Goal: Task Accomplishment & Management: Complete application form

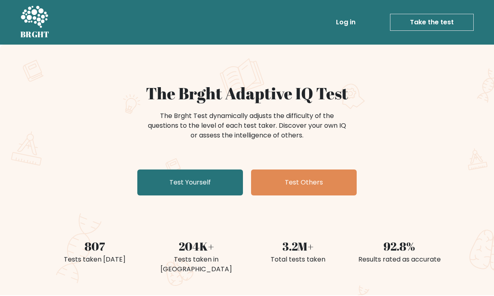
click at [186, 200] on div "The Brght Adaptive IQ Test The Brght Test dynamically adjusts the difficulty of…" at bounding box center [247, 170] width 494 height 251
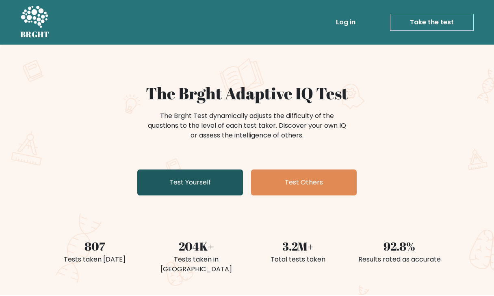
click at [189, 193] on link "Test Yourself" at bounding box center [190, 183] width 106 height 26
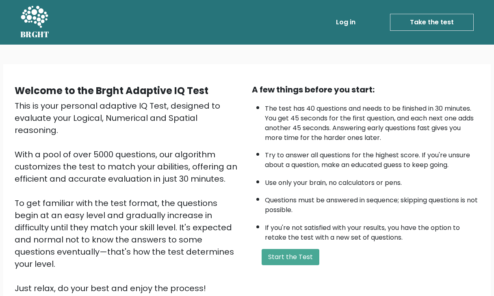
click at [144, 109] on div "This is your personal adaptive IQ Test, designed to evaluate your Logical, Nume…" at bounding box center [128, 197] width 227 height 195
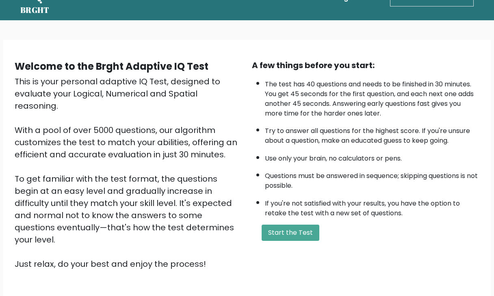
click at [162, 41] on body "BRGHT BRGHT Log in Take the test Take the test Welcome to the Brght Adaptive IQ…" at bounding box center [247, 174] width 494 height 396
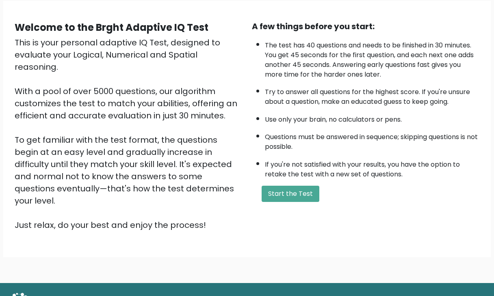
scroll to position [65, 0]
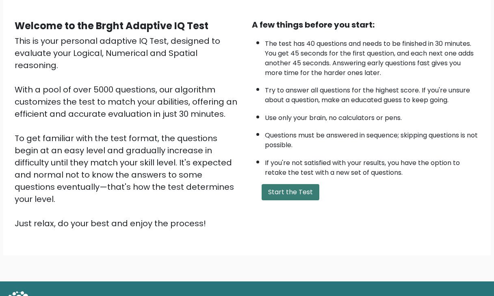
click at [284, 186] on button "Start the Test" at bounding box center [290, 192] width 58 height 16
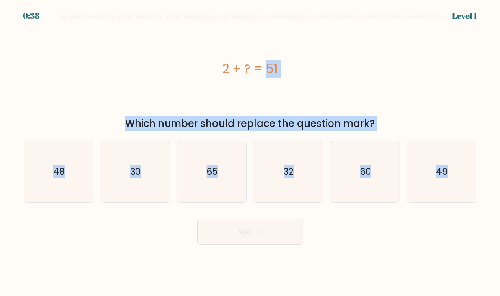
drag, startPoint x: 212, startPoint y: 68, endPoint x: 496, endPoint y: 202, distance: 314.0
click at [496, 202] on form "a." at bounding box center [250, 130] width 500 height 230
copy form "2 + ? = 51 Which number should replace the question mark? a. 48 b. 30 c. 65 d. …"
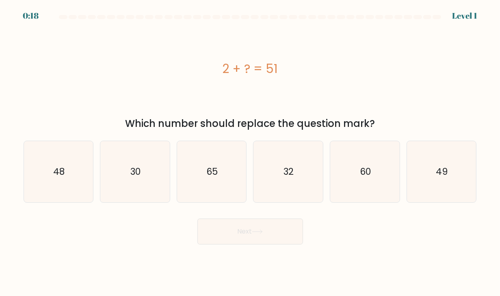
click at [382, 230] on div "Next" at bounding box center [250, 229] width 463 height 32
click at [434, 179] on icon "49" at bounding box center [441, 171] width 61 height 61
click at [250, 152] on input "f. 49" at bounding box center [250, 150] width 0 height 4
radio input "true"
click at [234, 227] on button "Next" at bounding box center [250, 232] width 106 height 26
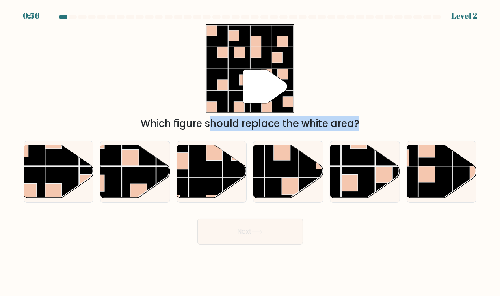
drag, startPoint x: 54, startPoint y: 69, endPoint x: 378, endPoint y: 256, distance: 374.4
click at [378, 256] on body "0:56 Level 2" at bounding box center [250, 148] width 500 height 296
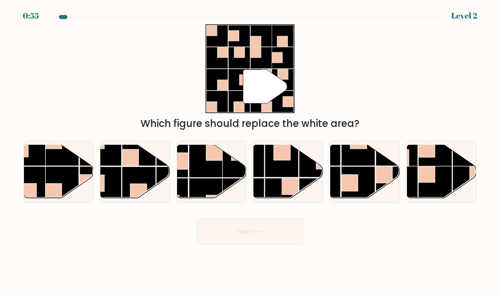
click at [378, 256] on body "0:55 Level 2" at bounding box center [250, 148] width 500 height 296
click at [221, 179] on rect at bounding box center [206, 195] width 34 height 34
click at [250, 152] on input "c." at bounding box center [250, 150] width 0 height 4
radio input "true"
click at [274, 225] on button "Next" at bounding box center [250, 232] width 106 height 26
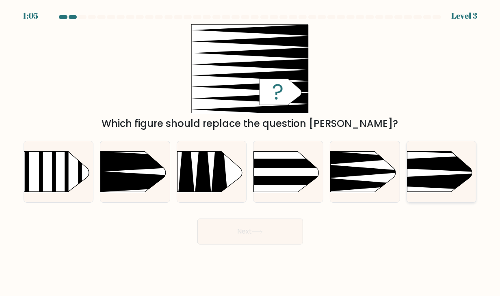
click at [421, 171] on rect at bounding box center [392, 135] width 180 height 137
click at [250, 152] on input "f." at bounding box center [250, 150] width 0 height 4
radio input "true"
click at [260, 238] on button "Next" at bounding box center [250, 232] width 106 height 26
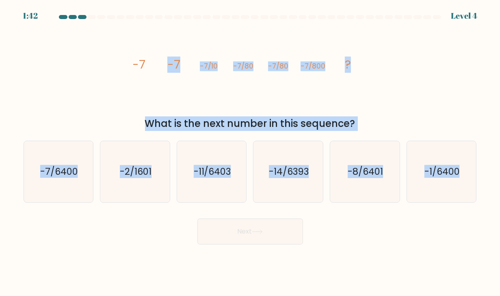
drag, startPoint x: 92, startPoint y: 41, endPoint x: 428, endPoint y: 231, distance: 385.6
click at [428, 231] on form at bounding box center [250, 130] width 500 height 230
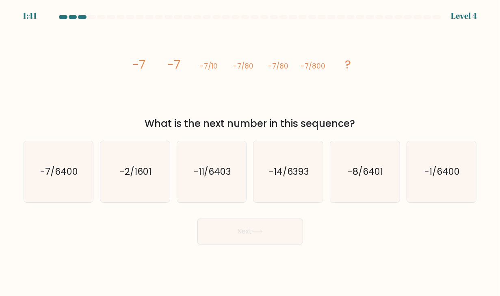
click at [89, 76] on div "image/svg+xml -7 -7 -7/10 -7/80 -7/80 -7/800 ? What is the next number in this …" at bounding box center [250, 77] width 463 height 107
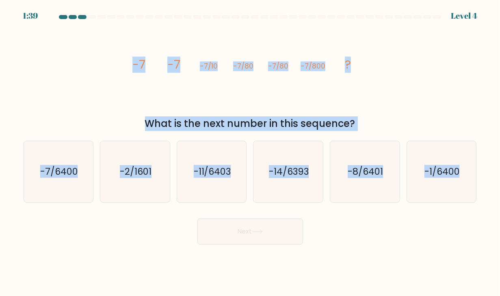
drag, startPoint x: 103, startPoint y: 67, endPoint x: 508, endPoint y: 255, distance: 446.8
click at [499, 255] on html "1:39 Level 4" at bounding box center [250, 148] width 500 height 296
copy form "-7 -7 -7/10 -7/80 -7/80 -7/800 ? What is the next number in this sequence? a. -…"
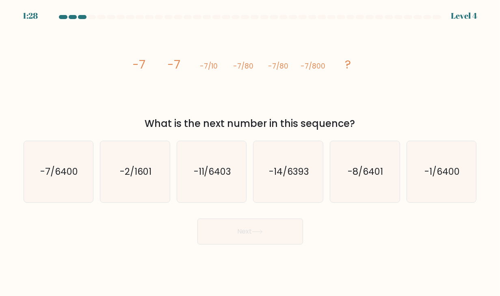
click at [357, 234] on div "Next" at bounding box center [250, 229] width 463 height 32
click at [65, 171] on text "-7/6400" at bounding box center [59, 171] width 38 height 13
click at [250, 152] on input "a. -7/6400" at bounding box center [250, 150] width 0 height 4
radio input "true"
click at [218, 222] on button "Next" at bounding box center [250, 232] width 106 height 26
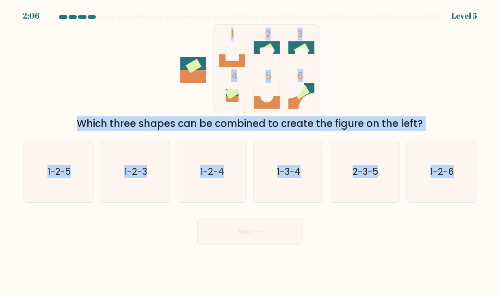
drag, startPoint x: 57, startPoint y: 31, endPoint x: 385, endPoint y: 244, distance: 390.9
click at [385, 244] on body "2:06 Level 5" at bounding box center [250, 148] width 500 height 296
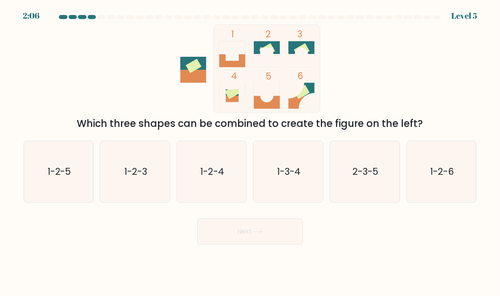
click at [385, 244] on body "2:06 Level 5" at bounding box center [250, 148] width 500 height 296
click at [212, 155] on icon "1-2-4" at bounding box center [211, 171] width 61 height 61
click at [250, 152] on input "c. 1-2-4" at bounding box center [250, 150] width 0 height 4
radio input "true"
click at [258, 235] on button "Next" at bounding box center [250, 232] width 106 height 26
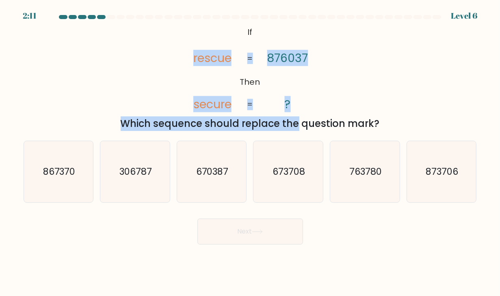
drag, startPoint x: 22, startPoint y: 39, endPoint x: 230, endPoint y: 122, distance: 224.5
click at [230, 122] on div "@import url('https://fonts.googleapis.com/css?family=Abril+Fatface:400,100,100i…" at bounding box center [250, 77] width 463 height 107
click at [167, 30] on div "@import url('https://fonts.googleapis.com/css?family=Abril+Fatface:400,100,100i…" at bounding box center [250, 77] width 463 height 107
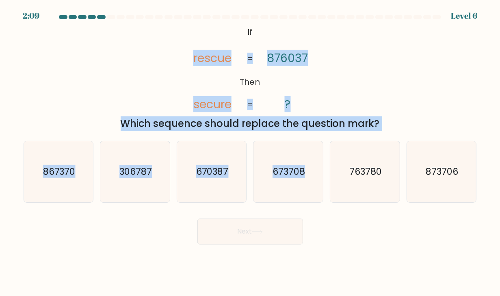
drag, startPoint x: 167, startPoint y: 30, endPoint x: 285, endPoint y: 140, distance: 161.1
click at [285, 140] on form "If ?" at bounding box center [250, 130] width 500 height 230
drag, startPoint x: 246, startPoint y: 28, endPoint x: 460, endPoint y: 238, distance: 299.7
click at [460, 238] on form "If ?" at bounding box center [250, 130] width 500 height 230
copy form "If Then rescue secure 876037 ? = = Which sequence should replace the question m…"
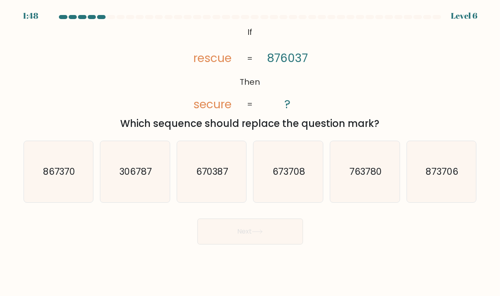
click at [393, 239] on div "Next" at bounding box center [250, 229] width 463 height 32
click at [300, 174] on text "673708" at bounding box center [288, 171] width 32 height 13
click at [250, 152] on input "d. 673708" at bounding box center [250, 150] width 0 height 4
radio input "true"
click at [257, 228] on button "Next" at bounding box center [250, 232] width 106 height 26
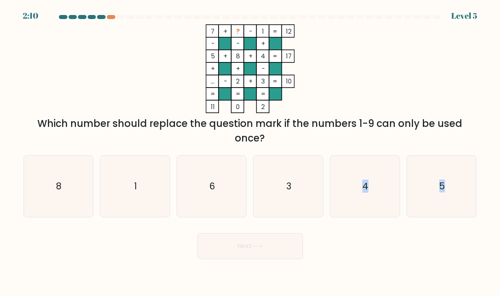
drag, startPoint x: 331, startPoint y: 192, endPoint x: 396, endPoint y: 262, distance: 96.0
click at [396, 262] on body "2:10 Level 5" at bounding box center [250, 148] width 500 height 296
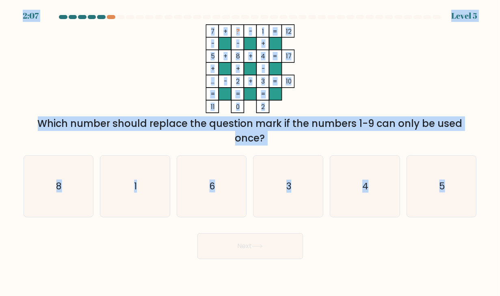
drag, startPoint x: 396, startPoint y: 262, endPoint x: 184, endPoint y: -28, distance: 359.4
click at [184, 0] on html "2:07 Level 5" at bounding box center [250, 148] width 500 height 296
copy body "2:08 Level 5 7 + ? - 1 12 - - + 5 + 8 + 4 17 + + - ... - 2 + 3 = 10 = = = = 11 …"
click at [100, 107] on div "7 + ? - 1 12 - - + 5 + 8 + 4 17 + + - ... - 2 + 3 = 10 = = = = 11 0 2 = Which n…" at bounding box center [250, 84] width 463 height 121
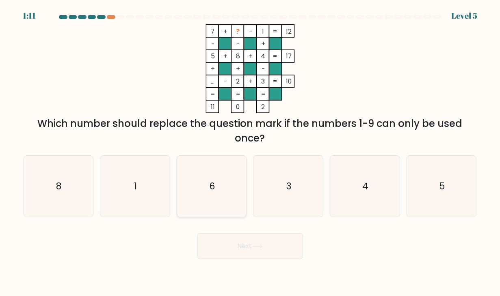
click at [214, 195] on icon "6" at bounding box center [211, 186] width 61 height 61
click at [250, 152] on input "c. 6" at bounding box center [250, 150] width 0 height 4
radio input "true"
click at [253, 242] on button "Next" at bounding box center [250, 246] width 106 height 26
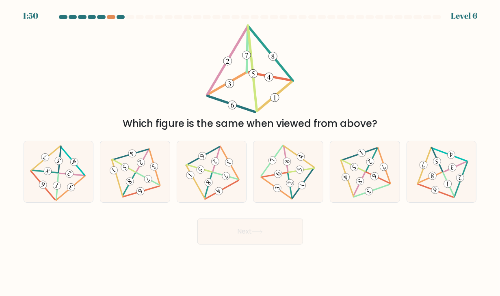
click at [371, 273] on body "1:50 Level 6" at bounding box center [250, 148] width 500 height 296
click at [211, 175] on 497 at bounding box center [209, 185] width 26 height 25
click at [250, 152] on input "c." at bounding box center [250, 150] width 0 height 4
radio input "true"
click at [219, 233] on button "Next" at bounding box center [250, 232] width 106 height 26
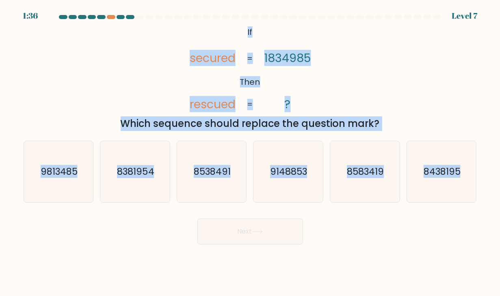
drag, startPoint x: 231, startPoint y: 30, endPoint x: 437, endPoint y: 248, distance: 299.6
click at [437, 248] on body "1:36 Level 7 If" at bounding box center [250, 148] width 500 height 296
copy form "If Then secured rescued 1834985 ? = = Which sequence should replace the questio…"
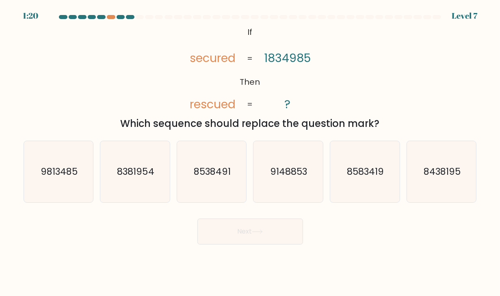
click at [357, 246] on body "1:20 Level 7 If" at bounding box center [250, 148] width 500 height 296
click at [60, 177] on text "9813485" at bounding box center [59, 171] width 37 height 13
click at [250, 152] on input "a. 9813485" at bounding box center [250, 150] width 0 height 4
radio input "true"
click at [245, 231] on button "Next" at bounding box center [250, 232] width 106 height 26
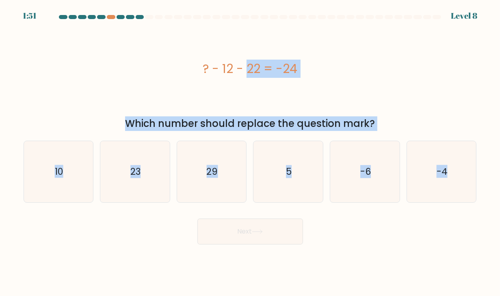
drag, startPoint x: 184, startPoint y: 65, endPoint x: 386, endPoint y: 258, distance: 279.4
click at [386, 258] on body "1:51 Level 8 a." at bounding box center [250, 148] width 500 height 296
copy form "? - 12 - 22 = -24 Which number should replace the question mark? a. 10 b. 23 c.…"
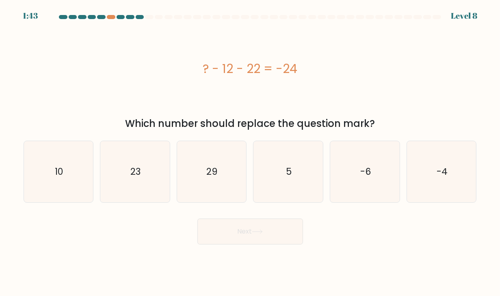
click at [432, 250] on body "1:43 Level 8 a." at bounding box center [250, 148] width 500 height 296
click at [44, 182] on icon "10" at bounding box center [58, 171] width 61 height 61
click at [250, 152] on input "a. 10" at bounding box center [250, 150] width 0 height 4
radio input "true"
click at [262, 232] on icon at bounding box center [257, 232] width 10 height 4
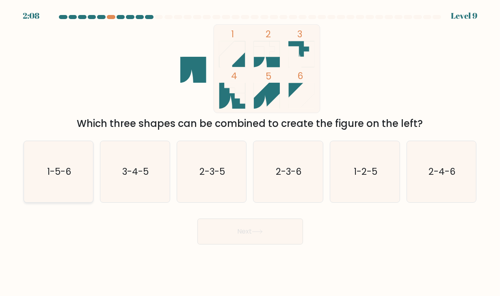
click at [54, 170] on text "1-5-6" at bounding box center [59, 171] width 24 height 13
click at [250, 152] on input "a. 1-5-6" at bounding box center [250, 150] width 0 height 4
radio input "true"
click at [209, 227] on button "Next" at bounding box center [250, 232] width 106 height 26
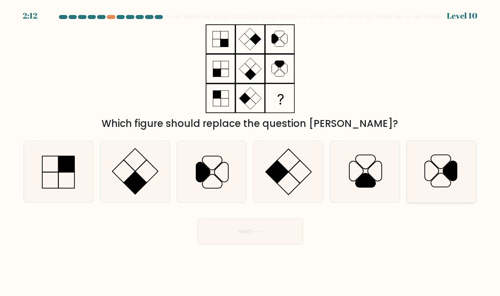
click at [443, 177] on icon at bounding box center [441, 171] width 61 height 61
click at [250, 152] on input "f." at bounding box center [250, 150] width 0 height 4
radio input "true"
click at [231, 231] on button "Next" at bounding box center [250, 232] width 106 height 26
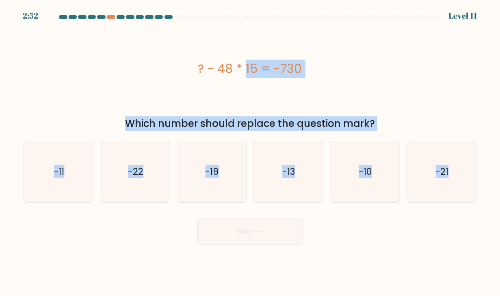
drag, startPoint x: 194, startPoint y: 66, endPoint x: 402, endPoint y: 237, distance: 269.1
click at [402, 237] on form "a." at bounding box center [250, 130] width 500 height 230
copy form "? - 48 * 15 = -730 Which number should replace the question mark? a. -11 b. -22…"
click at [356, 202] on icon "-10" at bounding box center [364, 171] width 61 height 61
click at [250, 152] on input "e. -10" at bounding box center [250, 150] width 0 height 4
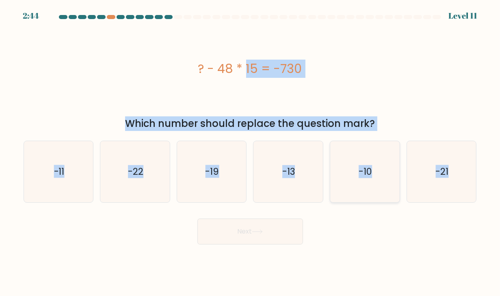
radio input "true"
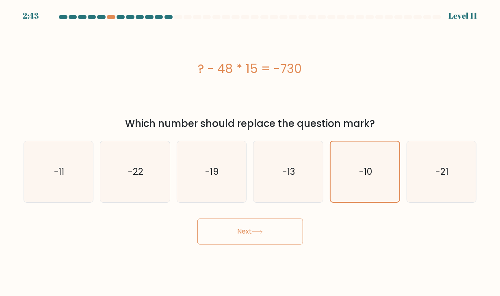
drag, startPoint x: 268, startPoint y: 217, endPoint x: 268, endPoint y: 226, distance: 8.9
click at [268, 226] on div "Next" at bounding box center [250, 229] width 463 height 32
drag, startPoint x: 268, startPoint y: 226, endPoint x: 208, endPoint y: 226, distance: 59.7
click at [208, 226] on button "Next" at bounding box center [250, 232] width 106 height 26
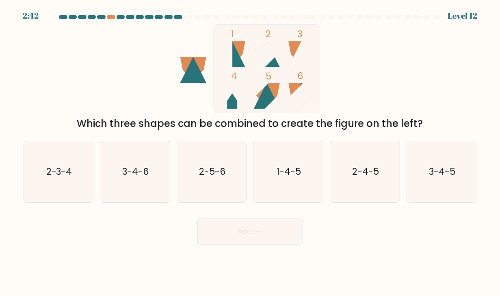
click at [208, 226] on button "Next" at bounding box center [250, 232] width 106 height 26
click at [94, 72] on div "1 2 3 4 5 6 Which three shapes can be combined to create the figure on the left?" at bounding box center [250, 77] width 463 height 107
click at [221, 164] on icon "2-5-6" at bounding box center [211, 171] width 61 height 61
click at [250, 152] on input "c. 2-5-6" at bounding box center [250, 150] width 0 height 4
radio input "true"
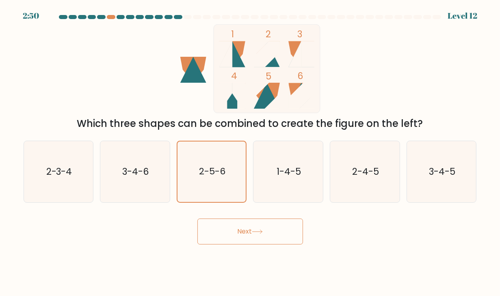
click at [255, 231] on icon at bounding box center [257, 232] width 11 height 4
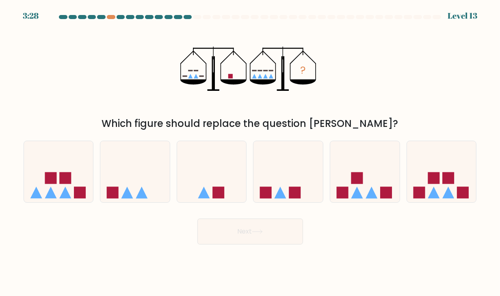
click at [127, 90] on div "? Which figure should replace the question mark?" at bounding box center [250, 77] width 463 height 107
click at [75, 93] on div "? Which figure should replace the question mark?" at bounding box center [250, 77] width 463 height 107
click at [213, 197] on rect at bounding box center [218, 193] width 12 height 12
click at [250, 152] on input "c." at bounding box center [250, 150] width 0 height 4
radio input "true"
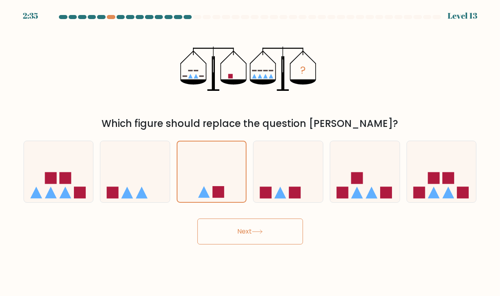
click at [256, 238] on button "Next" at bounding box center [250, 232] width 106 height 26
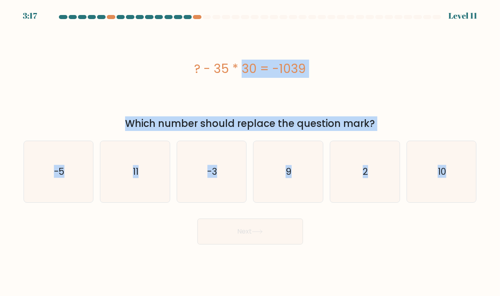
drag, startPoint x: 179, startPoint y: 56, endPoint x: 463, endPoint y: 257, distance: 347.7
click at [463, 257] on body "3:17 Level 11 9" at bounding box center [250, 148] width 500 height 296
copy form "? - 35 * 30 = -1039 Which number should replace the question mark? a. -5 b. 11 …"
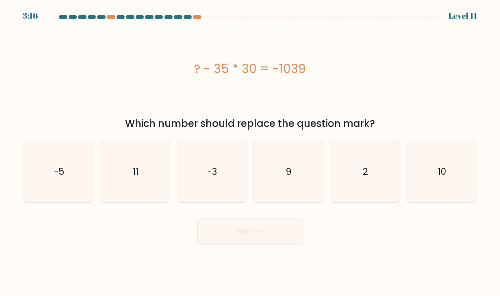
click at [443, 238] on div "Next" at bounding box center [250, 229] width 463 height 32
click at [120, 208] on form "a. 9" at bounding box center [250, 130] width 500 height 230
click at [132, 184] on icon "11" at bounding box center [134, 171] width 61 height 61
click at [250, 152] on input "b. 11" at bounding box center [250, 150] width 0 height 4
radio input "true"
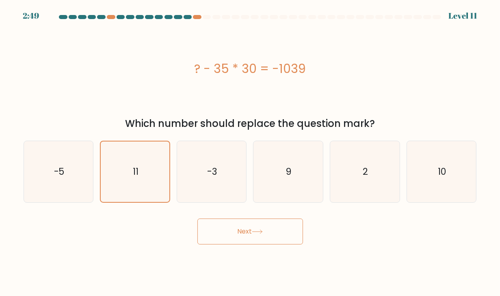
click at [236, 231] on button "Next" at bounding box center [250, 232] width 106 height 26
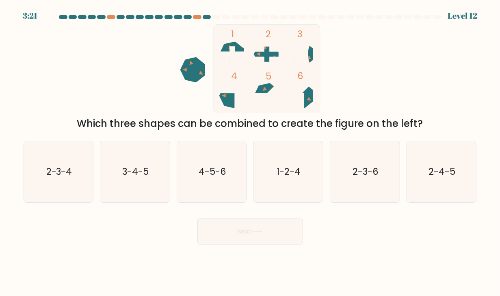
click at [49, 73] on div "1 2 3 4 5 6 Which three shapes can be combined to create the figure on the left?" at bounding box center [250, 77] width 463 height 107
drag, startPoint x: 229, startPoint y: 96, endPoint x: 225, endPoint y: 99, distance: 5.5
click at [225, 99] on icon at bounding box center [231, 95] width 25 height 25
drag, startPoint x: 225, startPoint y: 99, endPoint x: 251, endPoint y: 72, distance: 38.2
click at [251, 72] on icon "1 2 3 4 5 6" at bounding box center [250, 68] width 218 height 89
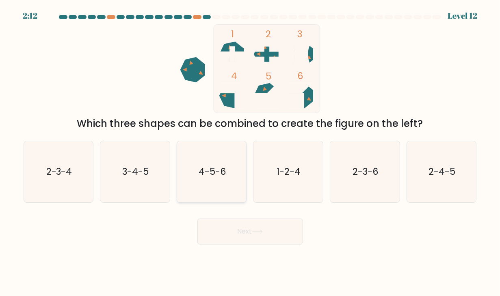
click at [229, 164] on icon "4-5-6" at bounding box center [211, 171] width 61 height 61
click at [250, 152] on input "c. 4-5-6" at bounding box center [250, 150] width 0 height 4
radio input "true"
click at [257, 228] on button "Next" at bounding box center [250, 232] width 106 height 26
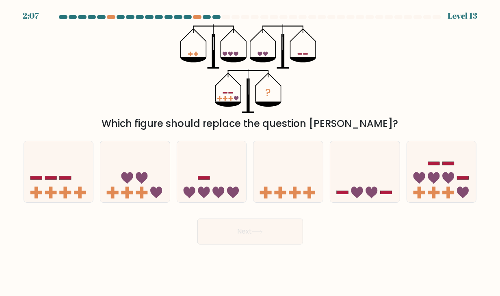
click at [456, 257] on body "2:07 Level 13" at bounding box center [250, 148] width 500 height 296
click at [207, 190] on icon at bounding box center [204, 193] width 12 height 12
click at [250, 152] on input "c." at bounding box center [250, 150] width 0 height 4
radio input "true"
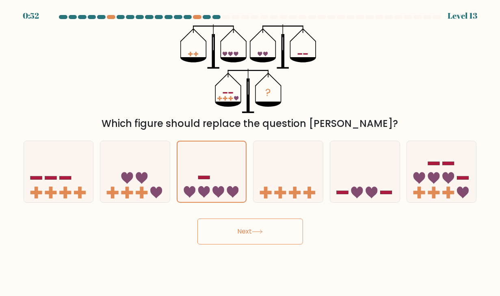
click at [254, 234] on icon at bounding box center [257, 232] width 11 height 4
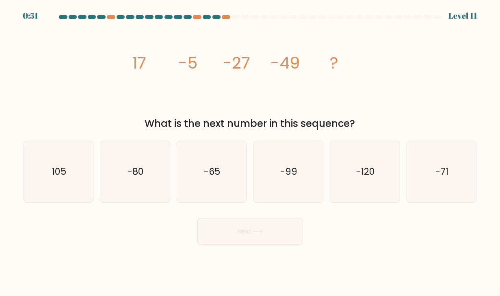
click at [254, 234] on icon at bounding box center [257, 232] width 11 height 4
click at [95, 87] on div "image/svg+xml 17 -5 -27 -49 ? What is the next number in this sequence?" at bounding box center [250, 77] width 463 height 107
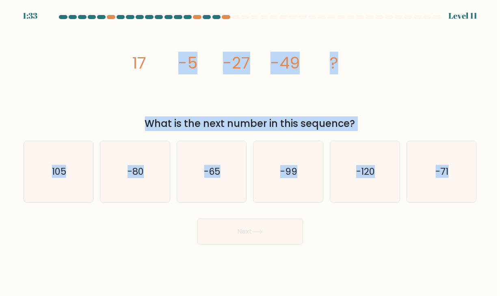
drag, startPoint x: 117, startPoint y: 46, endPoint x: 408, endPoint y: 207, distance: 333.4
click at [408, 207] on form at bounding box center [250, 130] width 500 height 230
drag, startPoint x: 112, startPoint y: 64, endPoint x: 421, endPoint y: 218, distance: 345.5
click at [421, 218] on form at bounding box center [250, 130] width 500 height 230
copy form "17 -5 -27 -49 ? What is the next number in this sequence? a. 105 b. -80 c. -65 …"
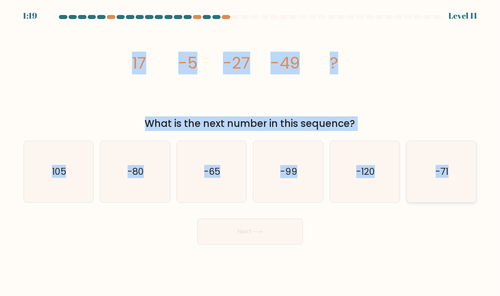
click at [425, 181] on icon "-71" at bounding box center [441, 171] width 61 height 61
click at [250, 152] on input "f. -71" at bounding box center [250, 150] width 0 height 4
radio input "true"
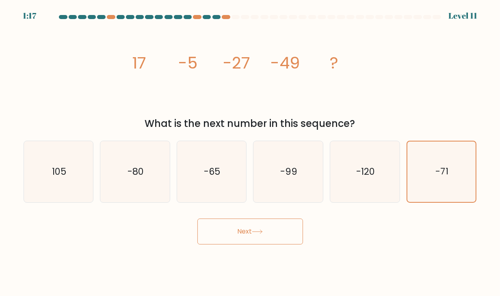
click at [250, 231] on button "Next" at bounding box center [250, 232] width 106 height 26
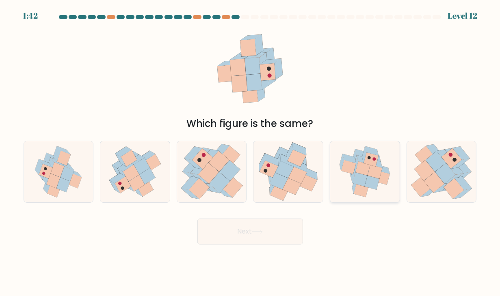
click at [356, 171] on icon at bounding box center [362, 169] width 15 height 14
click at [250, 152] on input "e." at bounding box center [250, 150] width 0 height 4
radio input "true"
click at [205, 184] on icon at bounding box center [198, 188] width 21 height 21
click at [250, 152] on input "c." at bounding box center [250, 150] width 0 height 4
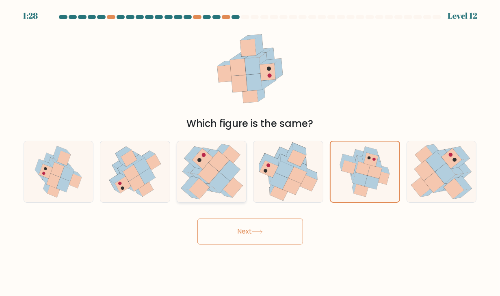
radio input "true"
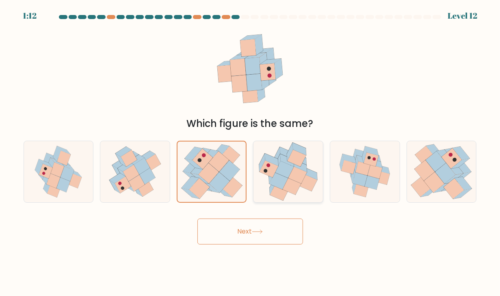
click at [307, 188] on icon at bounding box center [307, 183] width 19 height 17
click at [250, 152] on input "d." at bounding box center [250, 150] width 0 height 4
radio input "true"
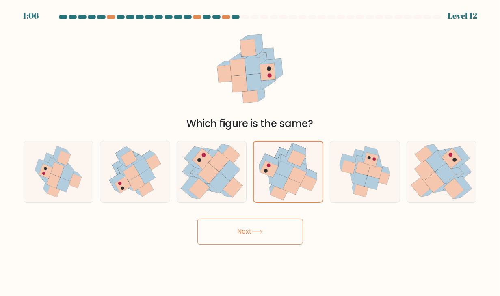
click at [269, 229] on button "Next" at bounding box center [250, 232] width 106 height 26
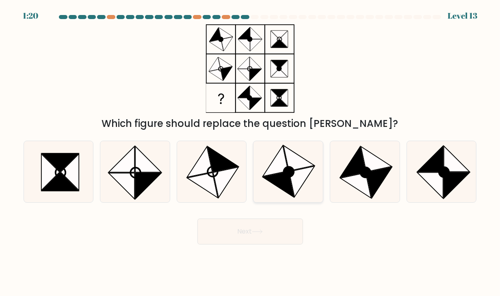
click at [274, 175] on icon at bounding box center [278, 184] width 31 height 25
click at [250, 152] on input "d." at bounding box center [250, 150] width 0 height 4
radio input "true"
click at [247, 221] on button "Next" at bounding box center [250, 232] width 106 height 26
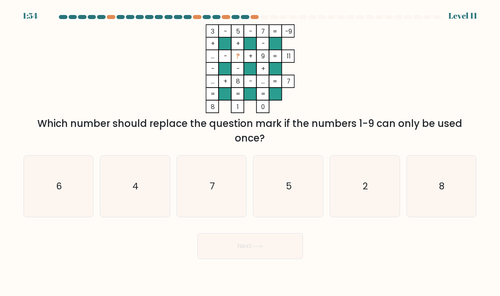
click at [51, 80] on div "3 - 5 - 7 -9 + + - ... - ? + 9 11 - - + ... + 8 - ... = 7 = = = = 8 1 0 = Which…" at bounding box center [250, 84] width 463 height 121
click at [298, 187] on icon "5" at bounding box center [287, 186] width 61 height 61
click at [250, 152] on input "d. 5" at bounding box center [250, 150] width 0 height 4
radio input "true"
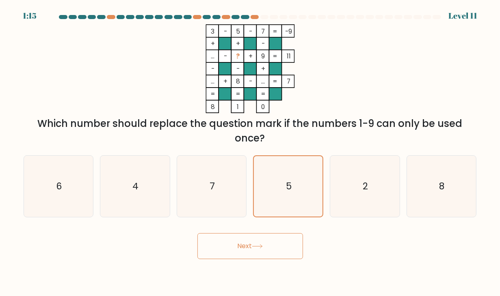
click at [257, 249] on icon at bounding box center [257, 246] width 11 height 4
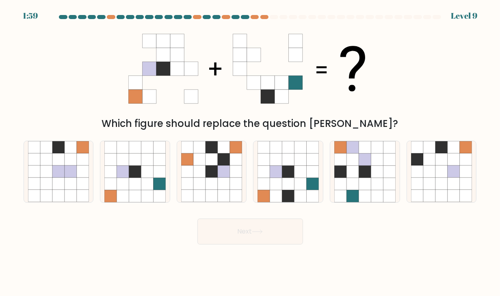
click at [73, 85] on div "Which figure should replace the question mark?" at bounding box center [250, 77] width 463 height 107
click at [308, 180] on icon at bounding box center [313, 184] width 12 height 12
click at [250, 152] on input "d." at bounding box center [250, 150] width 0 height 4
radio input "true"
click at [270, 227] on button "Next" at bounding box center [250, 232] width 106 height 26
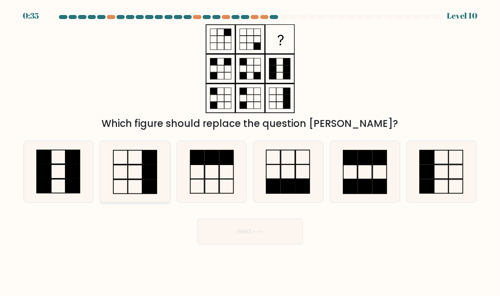
click at [146, 159] on rect at bounding box center [150, 158] width 14 height 14
click at [250, 152] on input "b." at bounding box center [250, 150] width 0 height 4
radio input "true"
click at [196, 169] on icon at bounding box center [211, 171] width 61 height 61
click at [250, 152] on input "c." at bounding box center [250, 150] width 0 height 4
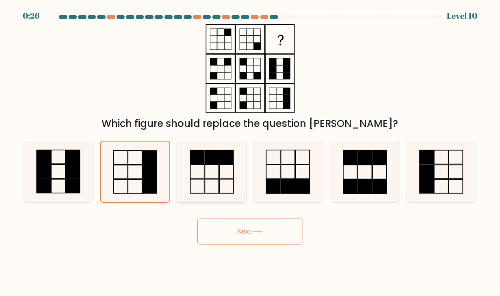
radio input "true"
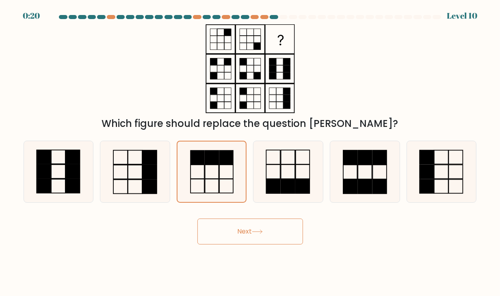
click at [274, 225] on button "Next" at bounding box center [250, 232] width 106 height 26
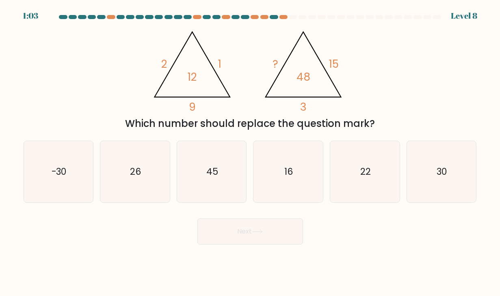
click at [60, 93] on div "@import url('https://fonts.googleapis.com/css?family=Abril+Fatface:400,100,100i…" at bounding box center [250, 77] width 463 height 107
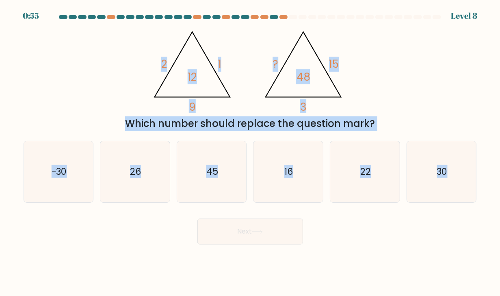
drag, startPoint x: 69, startPoint y: 31, endPoint x: 364, endPoint y: 268, distance: 378.0
click at [364, 268] on body "0:55 Level 8" at bounding box center [250, 148] width 500 height 296
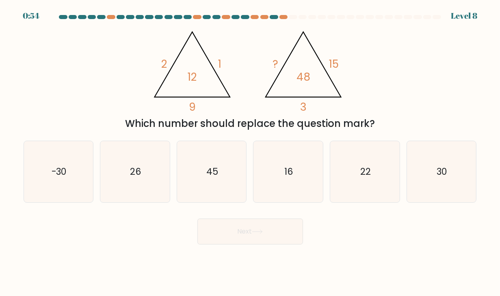
click at [364, 268] on body "0:54 Level 8" at bounding box center [250, 148] width 500 height 296
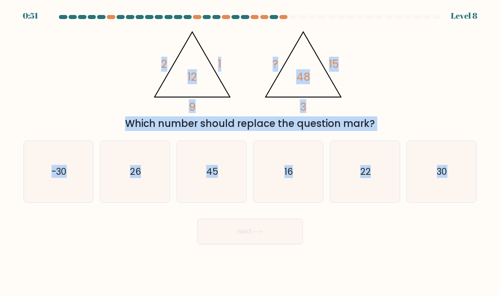
drag, startPoint x: 112, startPoint y: 49, endPoint x: 493, endPoint y: 268, distance: 439.6
click at [493, 268] on body "0:51 Level 8" at bounding box center [250, 148] width 500 height 296
copy form "2 1 9 12 @import url('https://fonts.googleapis.com/css?family=Abril+Fatface:400…"
click at [206, 179] on icon "45" at bounding box center [211, 171] width 61 height 61
click at [250, 152] on input "c. 45" at bounding box center [250, 150] width 0 height 4
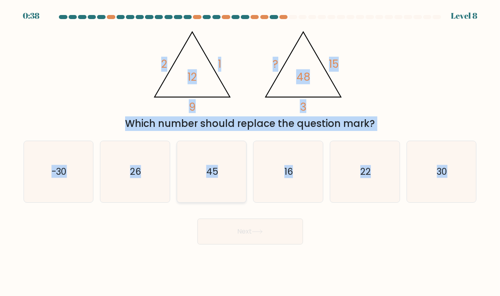
radio input "true"
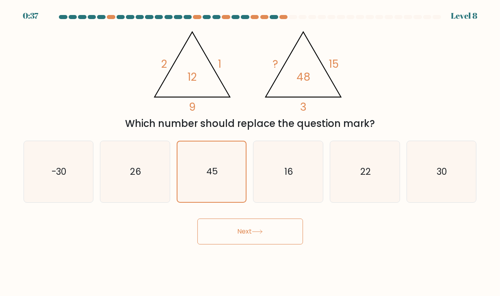
click at [256, 231] on icon at bounding box center [257, 232] width 11 height 4
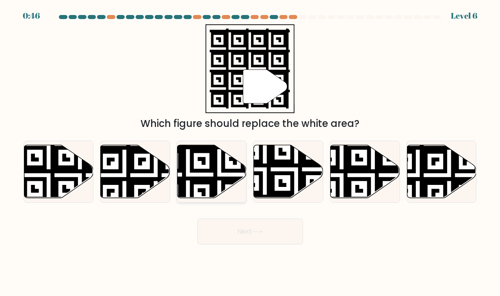
click at [202, 174] on icon at bounding box center [211, 171] width 69 height 53
click at [250, 152] on input "c." at bounding box center [250, 150] width 0 height 4
radio input "true"
click at [233, 220] on button "Next" at bounding box center [250, 232] width 106 height 26
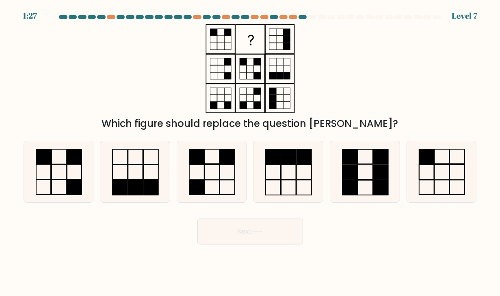
click at [123, 75] on div "Which figure should replace the question mark?" at bounding box center [250, 77] width 463 height 107
click at [60, 151] on icon at bounding box center [58, 171] width 61 height 61
click at [250, 151] on input "a." at bounding box center [250, 150] width 0 height 4
radio input "true"
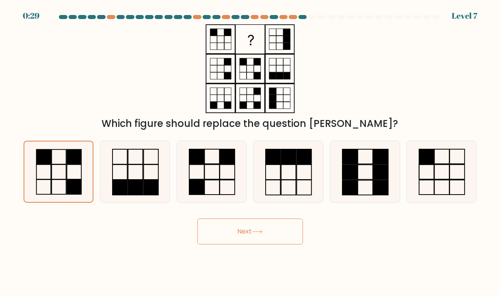
click at [251, 231] on button "Next" at bounding box center [250, 232] width 106 height 26
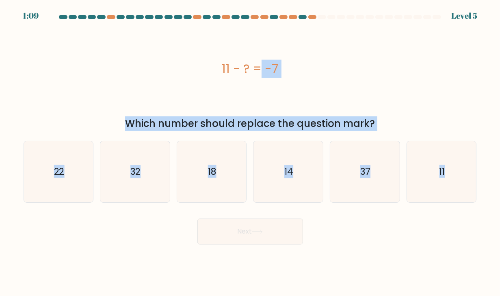
drag, startPoint x: 206, startPoint y: 62, endPoint x: 450, endPoint y: 246, distance: 305.0
click at [450, 246] on body "1:09 Level 5 a." at bounding box center [250, 148] width 500 height 296
click at [204, 185] on icon "18" at bounding box center [211, 171] width 61 height 61
click at [250, 152] on input "c. 18" at bounding box center [250, 150] width 0 height 4
radio input "true"
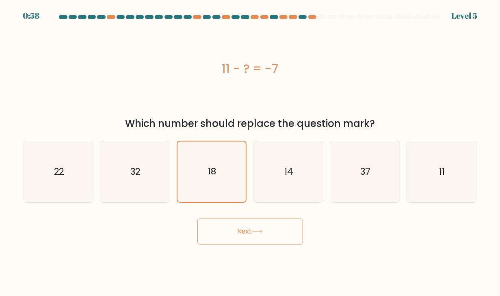
click at [258, 238] on button "Next" at bounding box center [250, 232] width 106 height 26
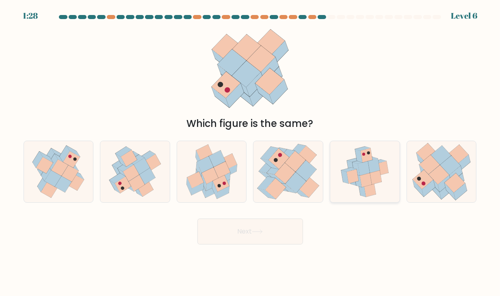
click at [368, 156] on icon at bounding box center [367, 155] width 12 height 14
click at [250, 152] on input "e." at bounding box center [250, 150] width 0 height 4
radio input "true"
click at [252, 234] on button "Next" at bounding box center [250, 232] width 106 height 26
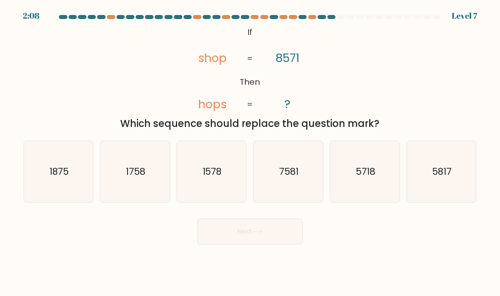
click at [70, 65] on div "@import url('https://fonts.googleapis.com/css?family=Abril+Fatface:400,100,100i…" at bounding box center [250, 77] width 463 height 107
drag, startPoint x: 216, startPoint y: 28, endPoint x: 261, endPoint y: 107, distance: 91.1
click at [261, 107] on icon "@import url('https://fonts.googleapis.com/css?family=Abril+Fatface:400,100,100i…" at bounding box center [250, 68] width 145 height 89
click at [232, 53] on icon "@import url('https://fonts.googleapis.com/css?family=Abril+Fatface:400,100,100i…" at bounding box center [250, 68] width 145 height 89
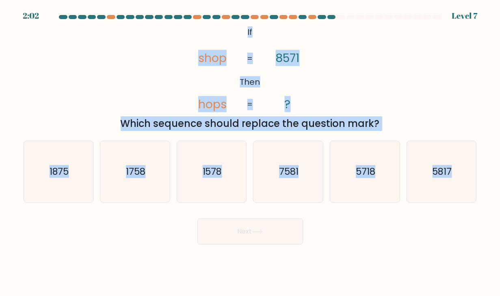
drag, startPoint x: 246, startPoint y: 28, endPoint x: 418, endPoint y: 206, distance: 247.2
click at [418, 206] on form "If ?" at bounding box center [250, 130] width 500 height 230
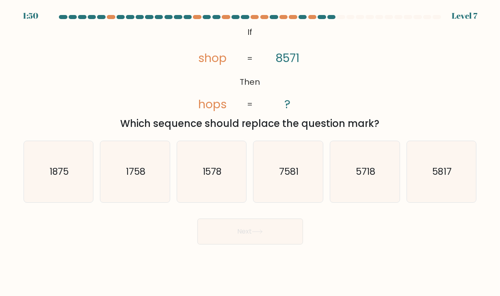
click at [370, 236] on div "Next" at bounding box center [250, 229] width 463 height 32
click at [362, 182] on icon "5718" at bounding box center [364, 171] width 61 height 61
click at [250, 152] on input "e. 5718" at bounding box center [250, 150] width 0 height 4
radio input "true"
click at [267, 230] on button "Next" at bounding box center [250, 232] width 106 height 26
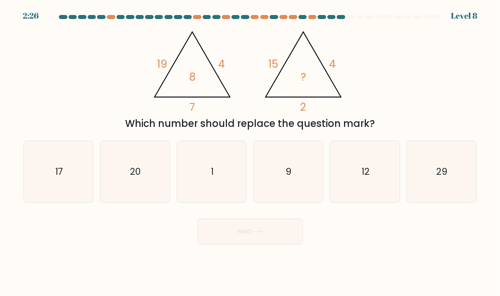
click at [95, 62] on div "@import url('https://fonts.googleapis.com/css?family=Abril+Fatface:400,100,100i…" at bounding box center [250, 77] width 463 height 107
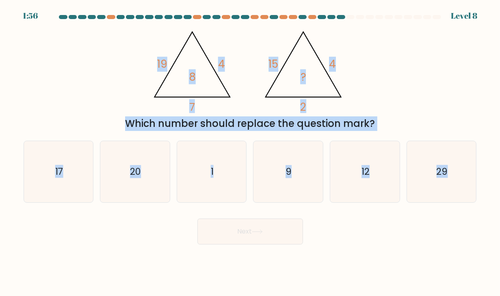
drag, startPoint x: 119, startPoint y: 60, endPoint x: 458, endPoint y: 225, distance: 377.5
click at [458, 225] on form at bounding box center [250, 130] width 500 height 230
click at [94, 89] on div "@import url('https://fonts.googleapis.com/css?family=Abril+Fatface:400,100,100i…" at bounding box center [250, 77] width 463 height 107
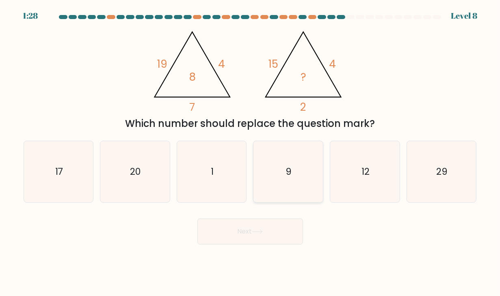
click at [305, 175] on icon "9" at bounding box center [287, 171] width 61 height 61
click at [250, 152] on input "d. 9" at bounding box center [250, 150] width 0 height 4
radio input "true"
click at [274, 236] on button "Next" at bounding box center [250, 232] width 106 height 26
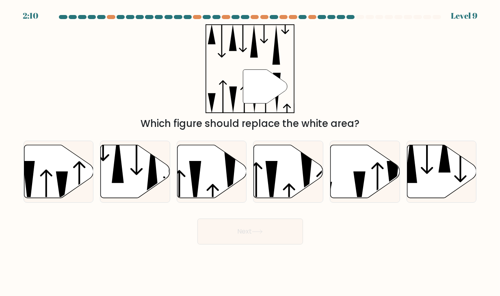
click at [136, 125] on div "Which figure should replace the white area?" at bounding box center [249, 124] width 443 height 15
click at [211, 161] on icon at bounding box center [211, 171] width 69 height 53
click at [250, 152] on input "c." at bounding box center [250, 150] width 0 height 4
radio input "true"
click at [248, 221] on button "Next" at bounding box center [250, 232] width 106 height 26
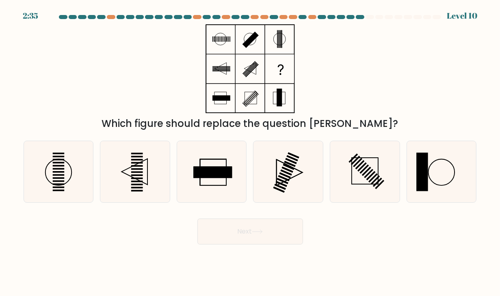
click at [120, 100] on div "Which figure should replace the question mark?" at bounding box center [250, 77] width 463 height 107
click at [65, 156] on icon at bounding box center [58, 171] width 61 height 61
click at [250, 152] on input "a." at bounding box center [250, 150] width 0 height 4
radio input "true"
click at [130, 170] on icon at bounding box center [134, 171] width 61 height 61
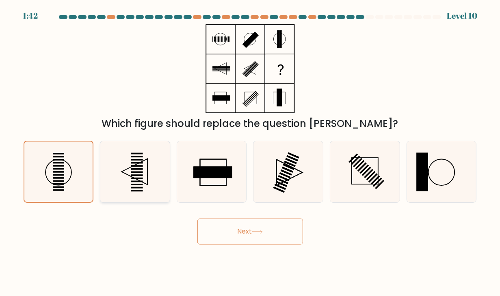
click at [250, 152] on input "b." at bounding box center [250, 150] width 0 height 4
radio input "true"
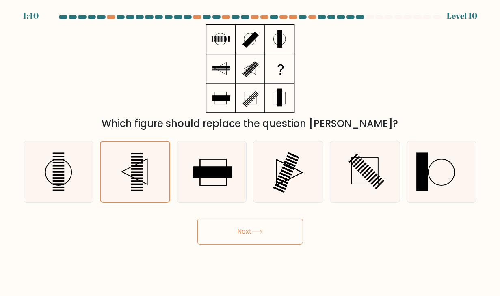
click at [240, 221] on button "Next" at bounding box center [250, 232] width 106 height 26
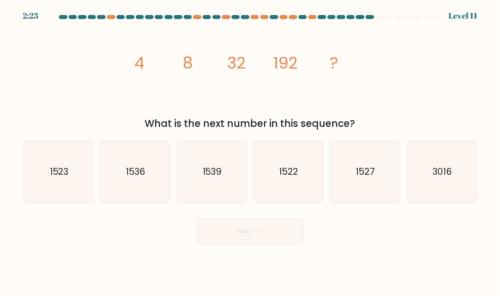
click at [72, 87] on div "image/svg+xml 4 8 32 192 ? What is the next number in this sequence?" at bounding box center [250, 77] width 463 height 107
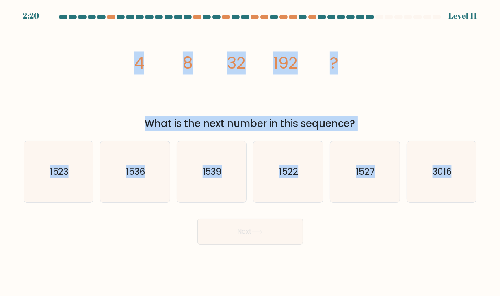
drag, startPoint x: 132, startPoint y: 60, endPoint x: 473, endPoint y: 268, distance: 400.1
click at [473, 268] on body "2:20 Level 11" at bounding box center [250, 148] width 500 height 296
click at [166, 186] on div "1536" at bounding box center [135, 172] width 70 height 62
click at [250, 152] on input "b. 1536" at bounding box center [250, 150] width 0 height 4
radio input "true"
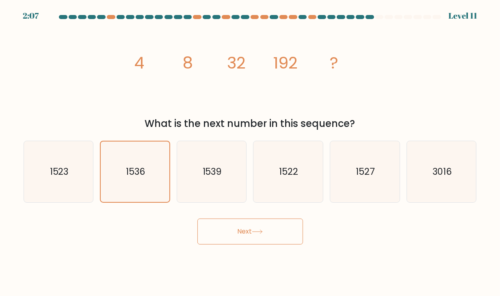
click at [237, 225] on button "Next" at bounding box center [250, 232] width 106 height 26
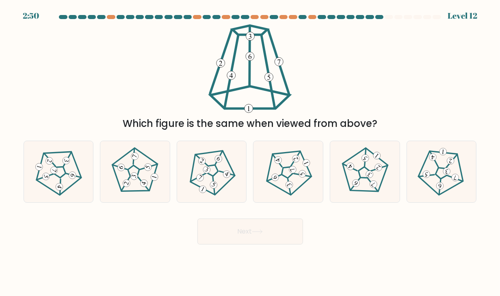
click at [93, 102] on div "Which figure is the same when viewed from above?" at bounding box center [250, 77] width 463 height 107
click at [140, 164] on icon at bounding box center [134, 171] width 49 height 49
click at [250, 152] on input "b." at bounding box center [250, 150] width 0 height 4
radio input "true"
click at [218, 216] on div "Next" at bounding box center [250, 229] width 463 height 32
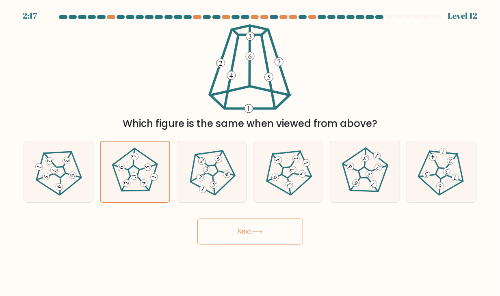
click at [233, 229] on button "Next" at bounding box center [250, 232] width 106 height 26
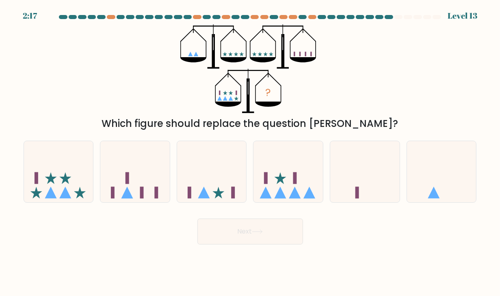
drag, startPoint x: 78, startPoint y: 19, endPoint x: 131, endPoint y: 73, distance: 75.5
click at [131, 73] on form at bounding box center [250, 130] width 500 height 230
click at [63, 187] on icon at bounding box center [58, 171] width 69 height 57
click at [250, 152] on input "a." at bounding box center [250, 150] width 0 height 4
radio input "true"
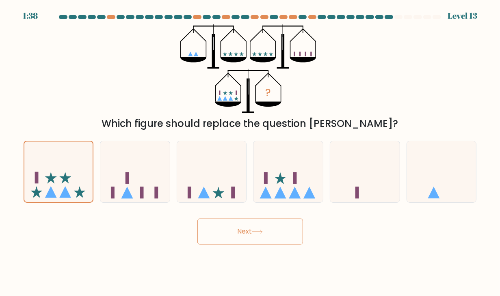
click at [253, 256] on body "1:38 Level 13" at bounding box center [250, 148] width 500 height 296
click at [266, 240] on button "Next" at bounding box center [250, 232] width 106 height 26
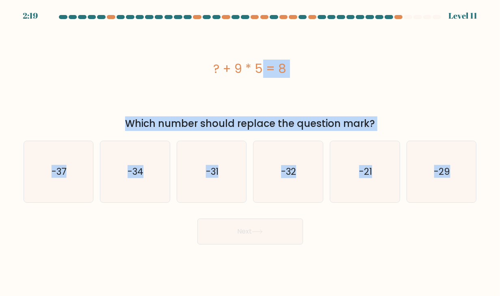
drag, startPoint x: 205, startPoint y: 70, endPoint x: 418, endPoint y: 218, distance: 259.4
click at [418, 218] on form "a." at bounding box center [250, 130] width 500 height 230
click at [89, 170] on icon "-37" at bounding box center [58, 171] width 61 height 61
click at [250, 152] on input "a. -37" at bounding box center [250, 150] width 0 height 4
radio input "true"
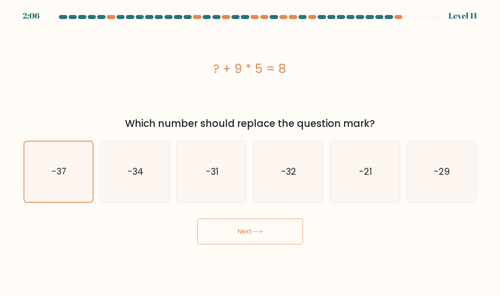
click at [262, 234] on icon at bounding box center [257, 232] width 11 height 4
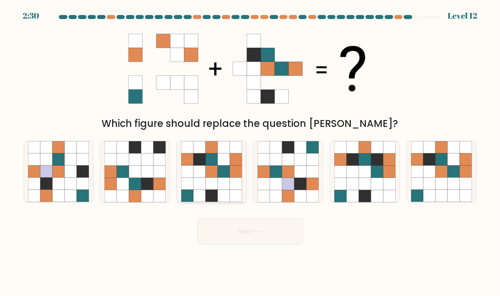
click at [197, 175] on icon at bounding box center [199, 172] width 12 height 12
click at [250, 152] on input "c." at bounding box center [250, 150] width 0 height 4
radio input "true"
click at [245, 236] on button "Next" at bounding box center [250, 232] width 106 height 26
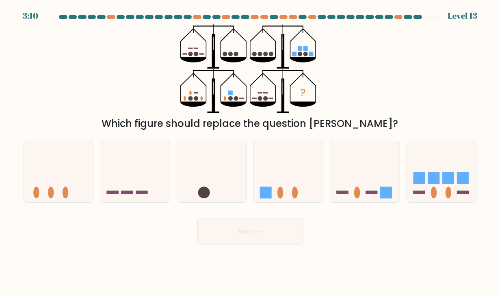
click at [49, 45] on div "? Which figure should replace the question mark?" at bounding box center [250, 77] width 463 height 107
click at [357, 207] on form at bounding box center [250, 130] width 500 height 230
click at [358, 196] on ellipse at bounding box center [357, 193] width 6 height 12
click at [250, 152] on input "e." at bounding box center [250, 150] width 0 height 4
radio input "true"
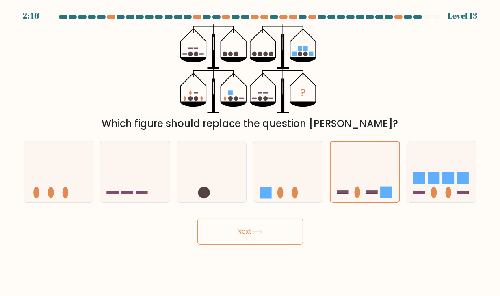
click at [234, 240] on button "Next" at bounding box center [250, 232] width 106 height 26
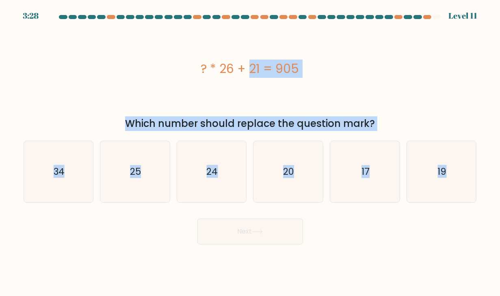
drag, startPoint x: 186, startPoint y: 61, endPoint x: 441, endPoint y: 220, distance: 300.5
click at [441, 220] on form "a." at bounding box center [250, 130] width 500 height 230
click at [42, 177] on icon "34" at bounding box center [58, 171] width 61 height 61
click at [250, 152] on input "a. 34" at bounding box center [250, 150] width 0 height 4
radio input "true"
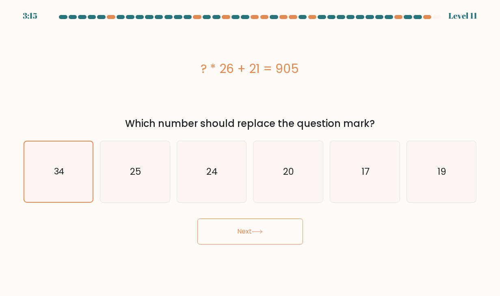
click at [266, 236] on button "Next" at bounding box center [250, 232] width 106 height 26
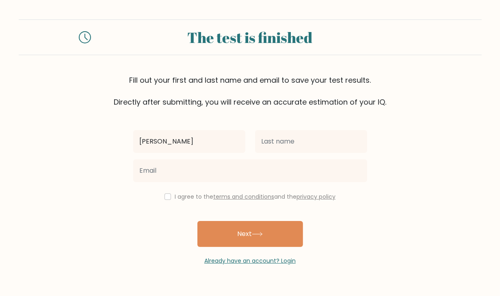
type input "[PERSON_NAME]"
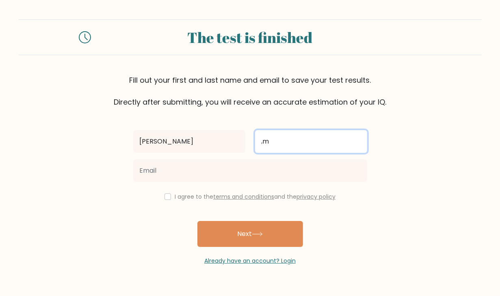
type input ","
type input "manasan"
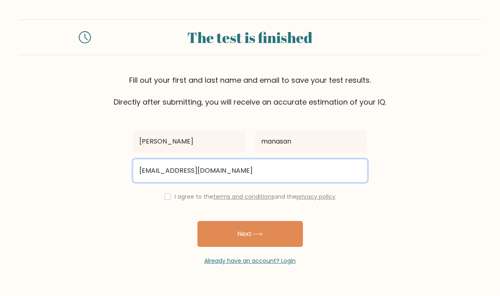
type input "ryanamanasan@gmail.com"
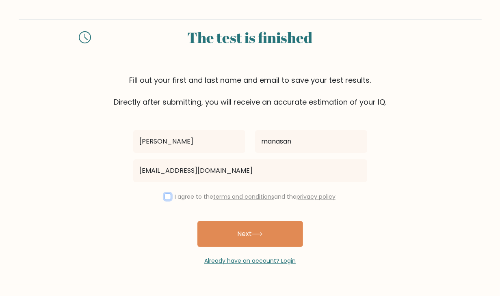
click at [166, 194] on input "checkbox" at bounding box center [167, 197] width 6 height 6
checkbox input "true"
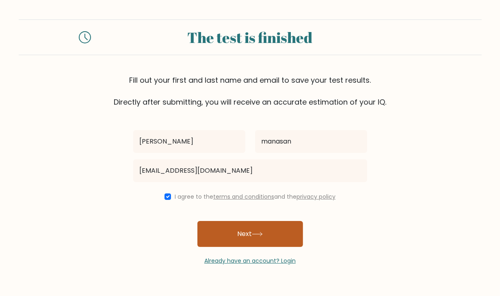
click at [256, 237] on button "Next" at bounding box center [250, 234] width 106 height 26
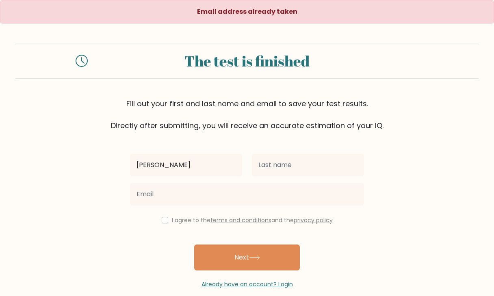
type input "[PERSON_NAME]"
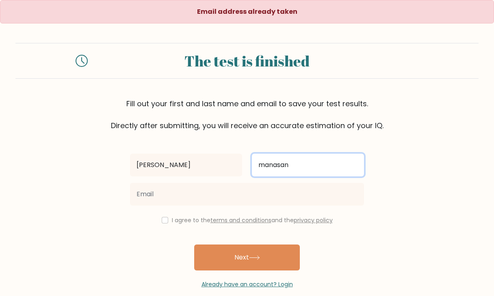
type input "manasan"
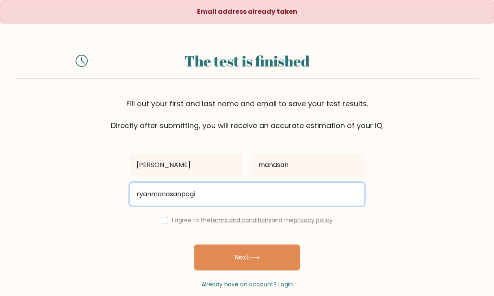
type input "ryanmanasanpogi@gmail.com"
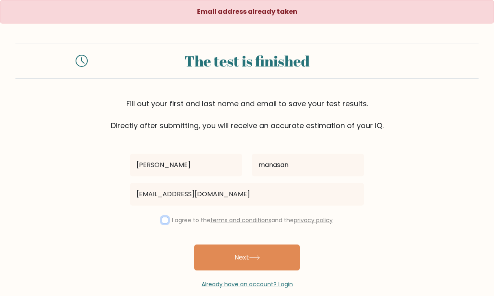
click at [162, 218] on input "checkbox" at bounding box center [165, 220] width 6 height 6
checkbox input "true"
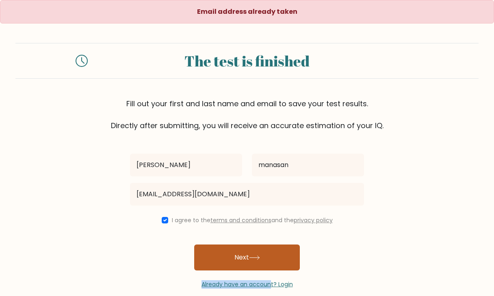
drag, startPoint x: 271, startPoint y: 277, endPoint x: 284, endPoint y: 256, distance: 25.1
click at [284, 256] on div "ryan manasan ryanmanasanpogi@gmail.com I agree to the terms and conditions and …" at bounding box center [247, 210] width 244 height 158
click at [284, 256] on button "Next" at bounding box center [247, 258] width 106 height 26
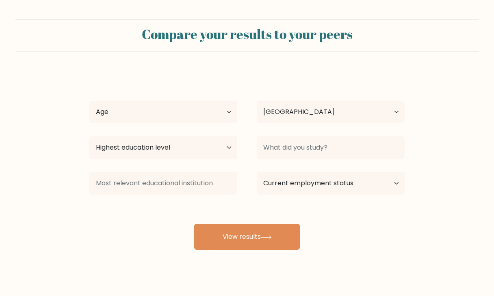
select select "PH"
click at [216, 111] on select "Age Under [DEMOGRAPHIC_DATA] [DEMOGRAPHIC_DATA] [DEMOGRAPHIC_DATA] [DEMOGRAPHIC…" at bounding box center [163, 112] width 148 height 23
select select "25_34"
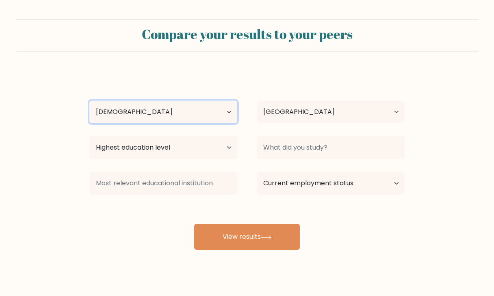
click at [89, 101] on select "Age Under [DEMOGRAPHIC_DATA] [DEMOGRAPHIC_DATA] [DEMOGRAPHIC_DATA] [DEMOGRAPHIC…" at bounding box center [163, 112] width 148 height 23
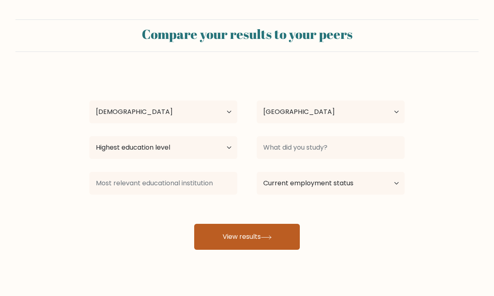
click at [263, 231] on button "View results" at bounding box center [247, 237] width 106 height 26
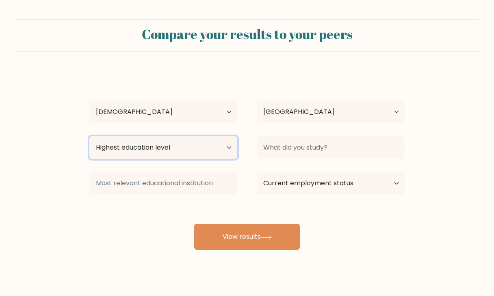
click at [220, 143] on select "Highest education level No schooling Primary Lower Secondary Upper Secondary Oc…" at bounding box center [163, 147] width 148 height 23
select select "bachelors_degree"
click at [89, 136] on select "Highest education level No schooling Primary Lower Secondary Upper Secondary Oc…" at bounding box center [163, 147] width 148 height 23
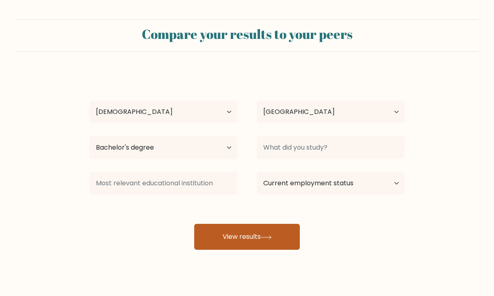
click at [252, 235] on button "View results" at bounding box center [247, 237] width 106 height 26
click at [273, 227] on button "View results" at bounding box center [247, 237] width 106 height 26
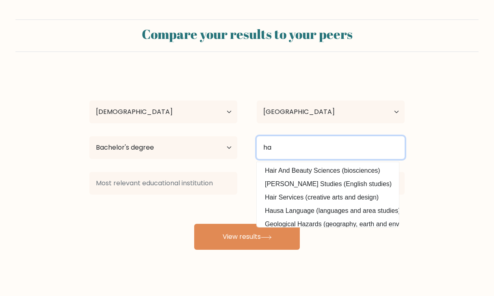
type input "h"
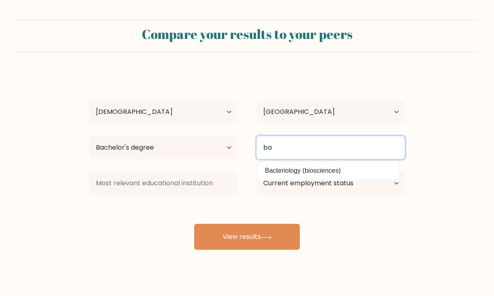
type input "b"
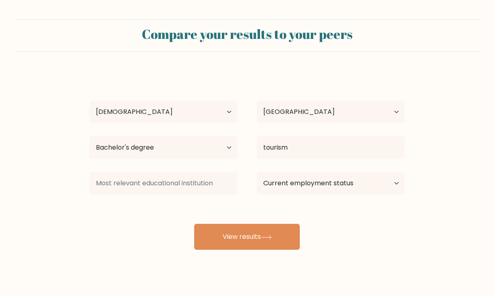
click at [319, 185] on div "ryan manasan Age Under 18 years old 18-24 years old 25-34 years old 35-44 years…" at bounding box center [246, 160] width 325 height 179
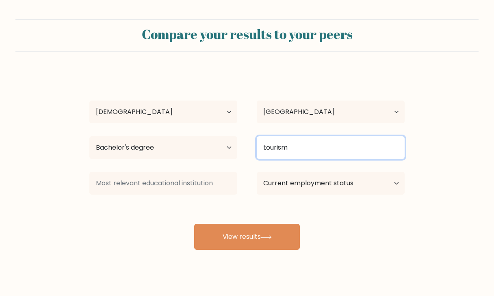
click at [323, 158] on input "tourism" at bounding box center [331, 147] width 148 height 23
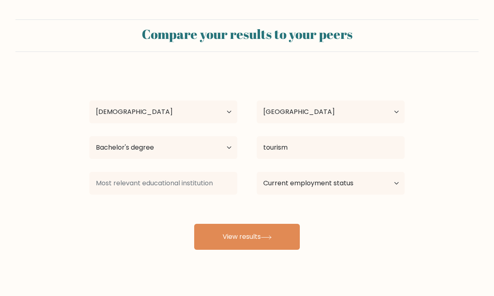
click at [363, 182] on div "ryan manasan Age Under 18 years old 18-24 years old 25-34 years old 35-44 years…" at bounding box center [246, 160] width 325 height 179
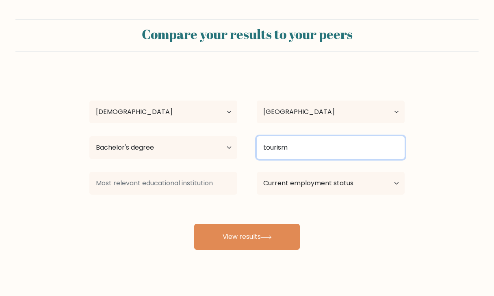
click at [378, 152] on input "tourism" at bounding box center [331, 147] width 148 height 23
type input "tour"
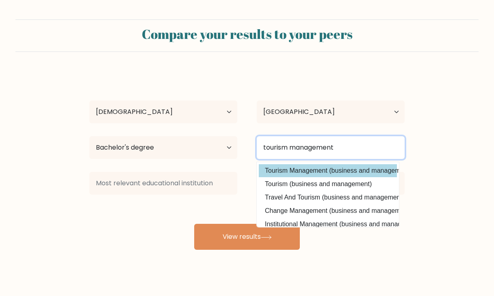
type input "tourism management"
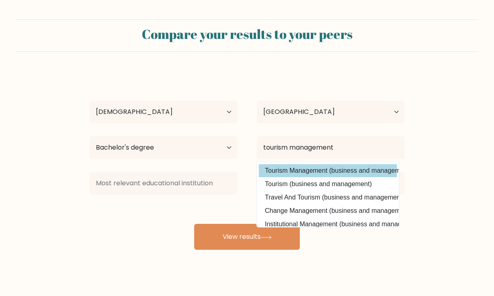
click at [286, 171] on div "ryan manasan Age Under 18 years old 18-24 years old 25-34 years old 35-44 years…" at bounding box center [246, 160] width 325 height 179
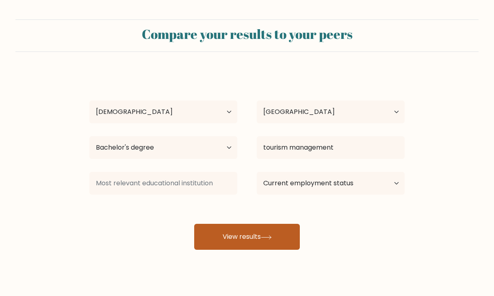
click at [252, 235] on button "View results" at bounding box center [247, 237] width 106 height 26
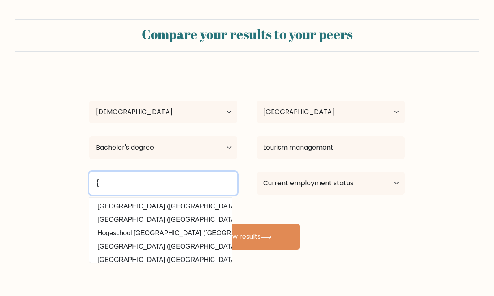
type input "{"
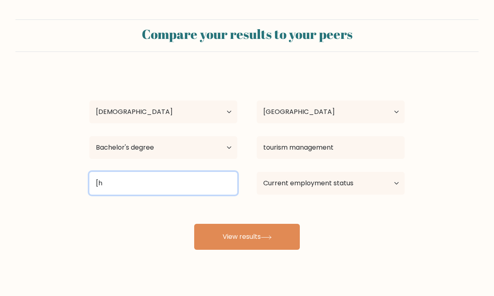
type input "["
type input "P"
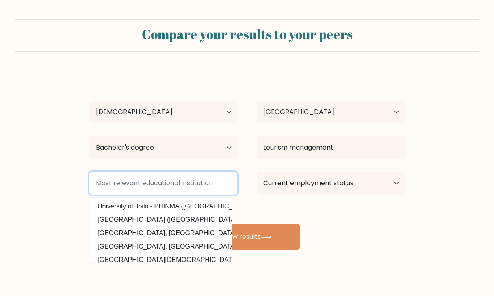
type input "p"
type input "philippine"
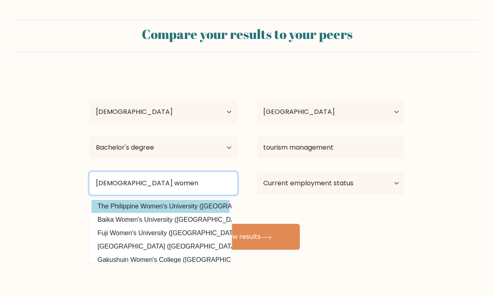
type input "philippine women"
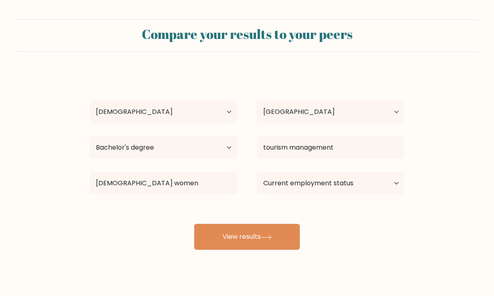
click at [157, 208] on div "ryan manasan Age Under 18 years old 18-24 years old 25-34 years old 35-44 years…" at bounding box center [246, 160] width 325 height 179
click at [283, 189] on select "Current employment status Employed Student Retired Other / prefer not to answer" at bounding box center [331, 183] width 148 height 23
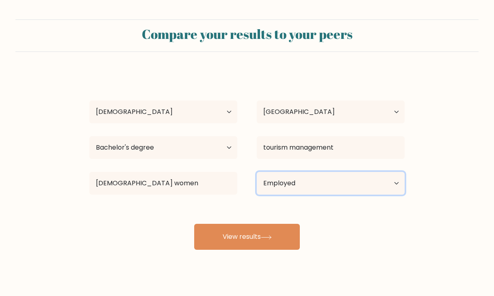
click at [257, 172] on select "Current employment status Employed Student Retired Other / prefer not to answer" at bounding box center [331, 183] width 148 height 23
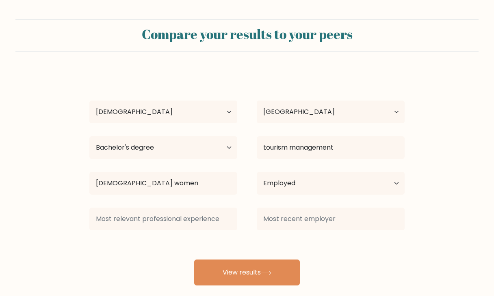
click at [265, 231] on div at bounding box center [330, 219] width 167 height 29
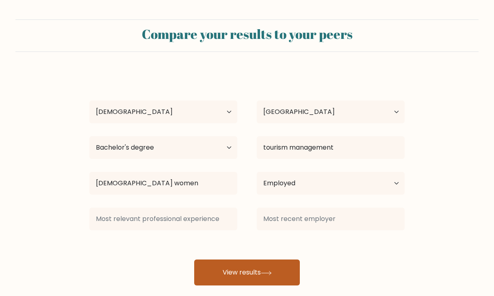
click at [257, 276] on button "View results" at bounding box center [247, 273] width 106 height 26
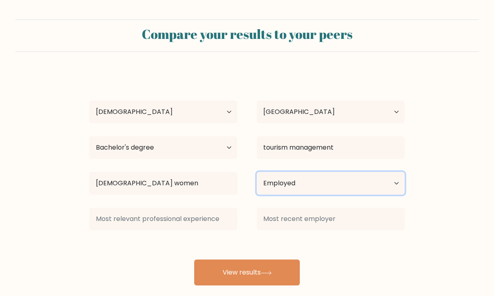
click at [300, 189] on select "Current employment status Employed Student Retired Other / prefer not to answer" at bounding box center [331, 183] width 148 height 23
select select "other"
click at [257, 172] on select "Current employment status Employed Student Retired Other / prefer not to answer" at bounding box center [331, 183] width 148 height 23
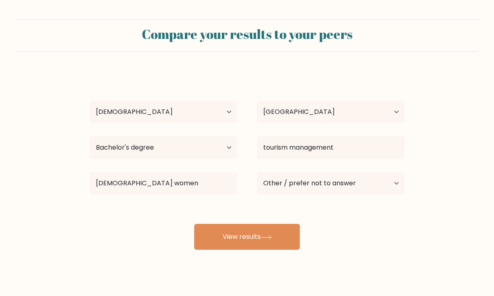
click at [270, 272] on div "Compare your results to your peers ryan manasan Age Under 18 years old 18-24 ye…" at bounding box center [247, 154] width 494 height 308
click at [268, 260] on div "Compare your results to your peers ryan manasan Age Under 18 years old 18-24 ye…" at bounding box center [247, 154] width 494 height 308
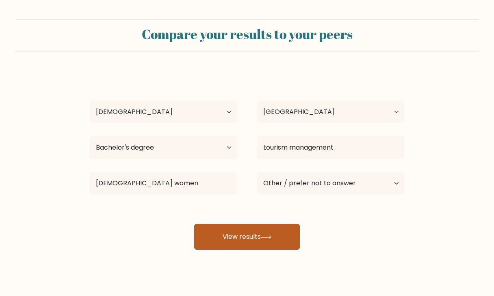
click at [268, 244] on button "View results" at bounding box center [247, 237] width 106 height 26
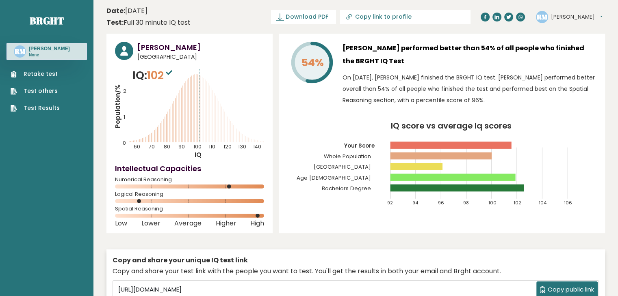
click at [493, 166] on icon "IQ score vs average Iq scores 92 94 96 98 100 102 104 106 Your Score Whole Popu…" at bounding box center [441, 167] width 309 height 91
